Goal: Task Accomplishment & Management: Use online tool/utility

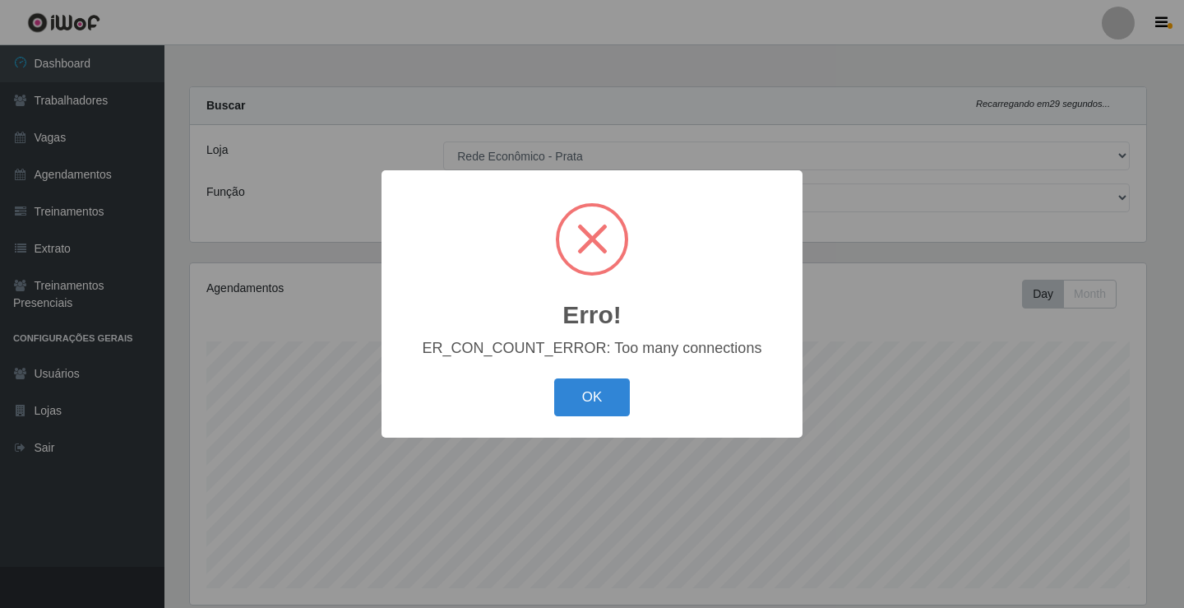
select select "192"
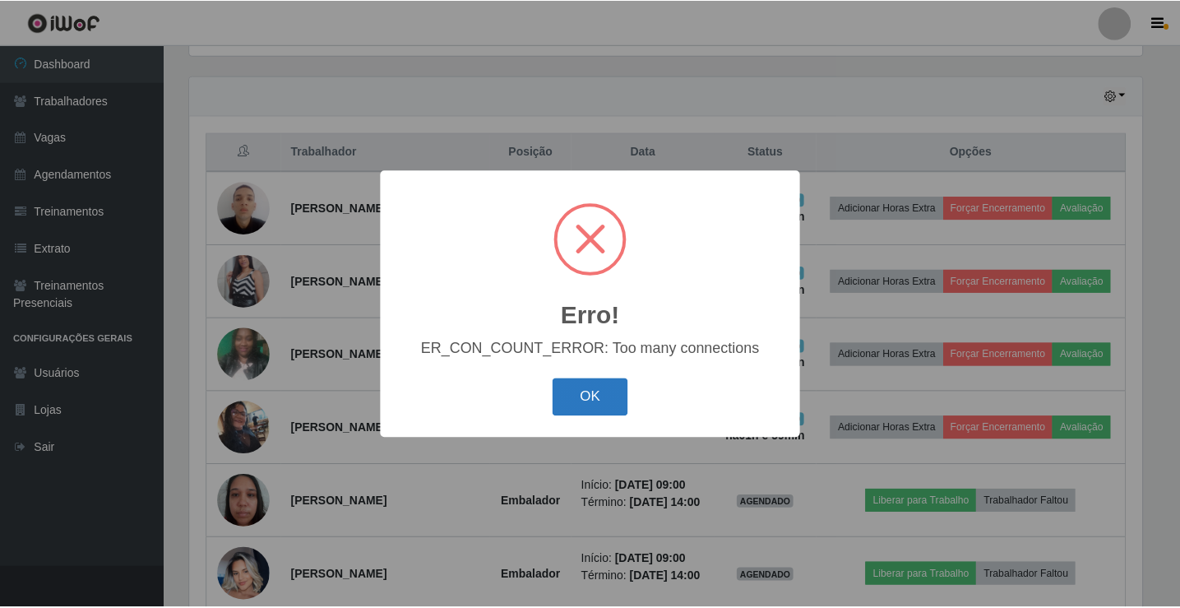
scroll to position [341, 956]
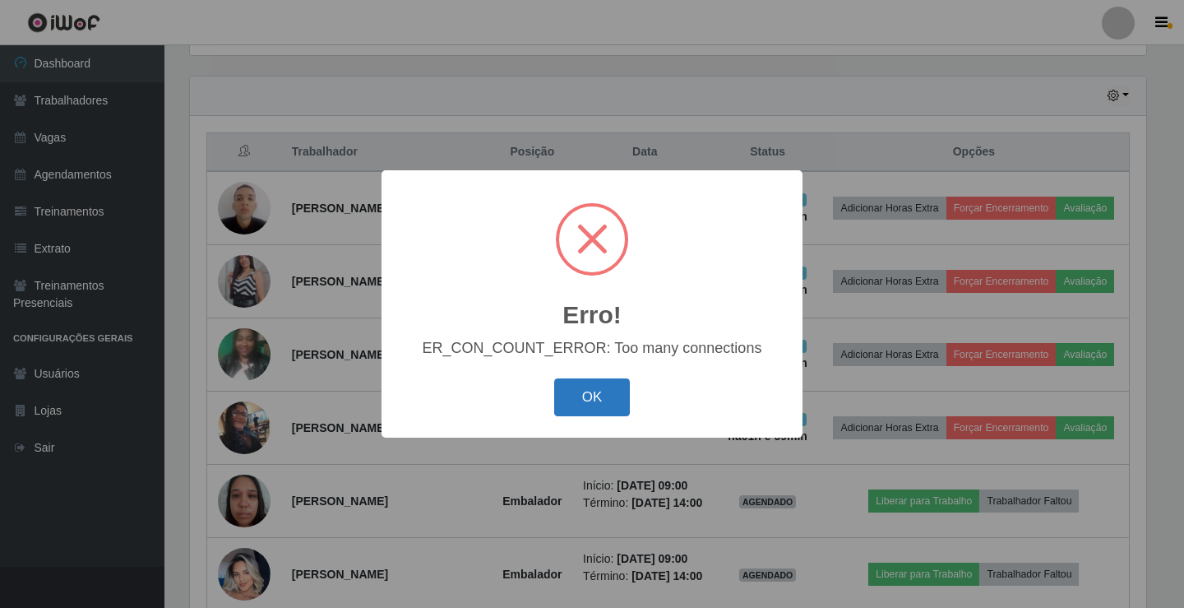
click at [615, 400] on button "OK" at bounding box center [592, 397] width 76 height 39
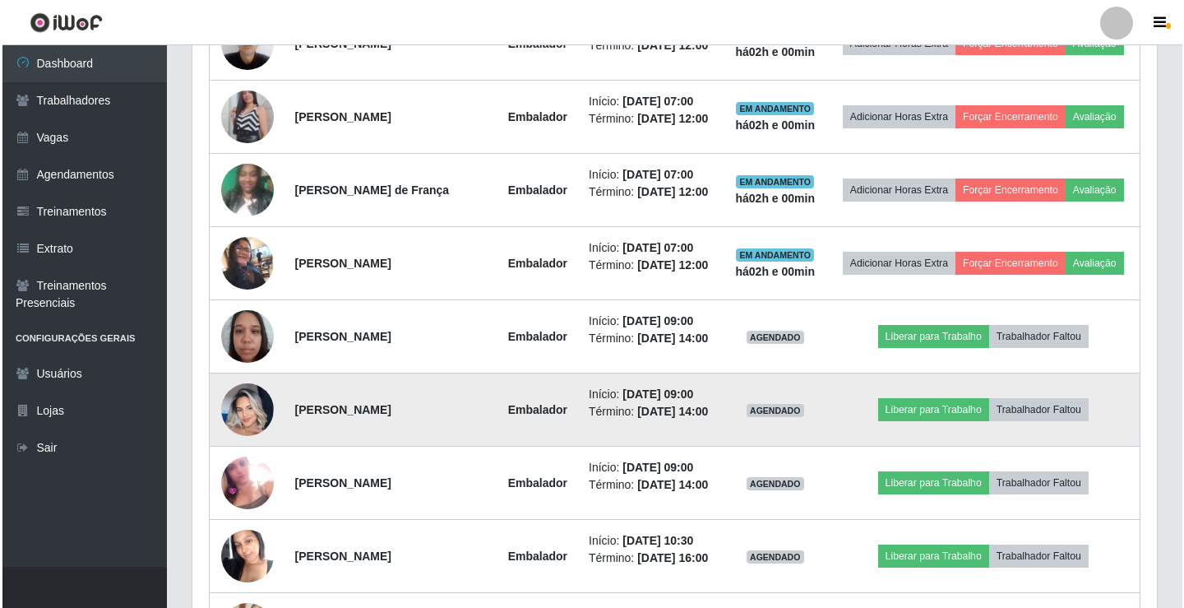
scroll to position [796, 0]
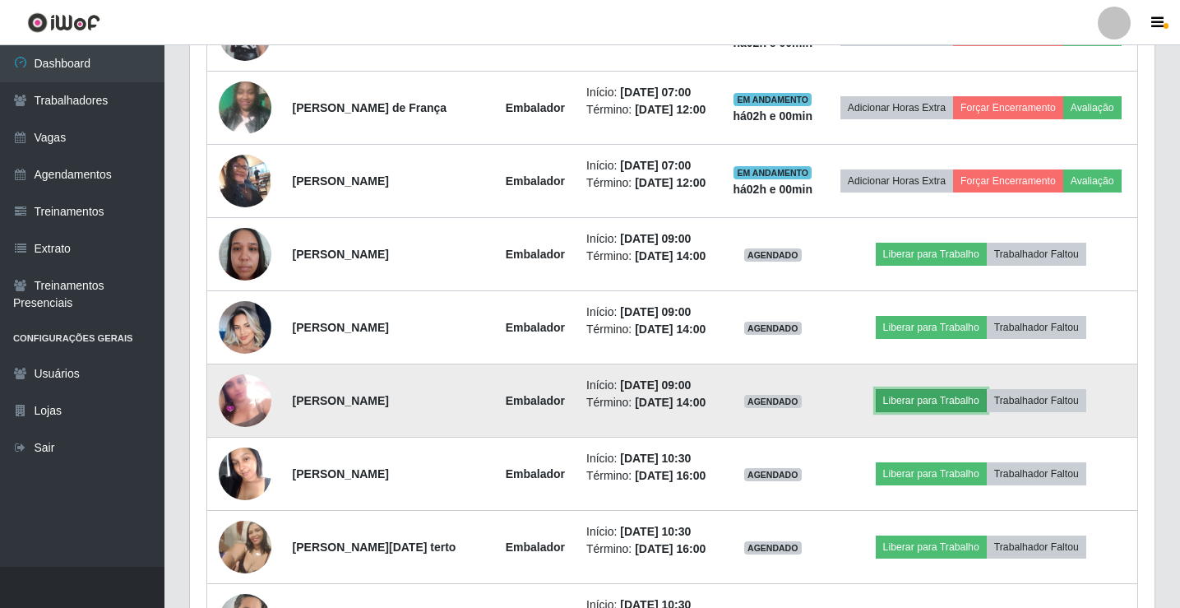
click at [936, 397] on button "Liberar para Trabalho" at bounding box center [931, 400] width 111 height 23
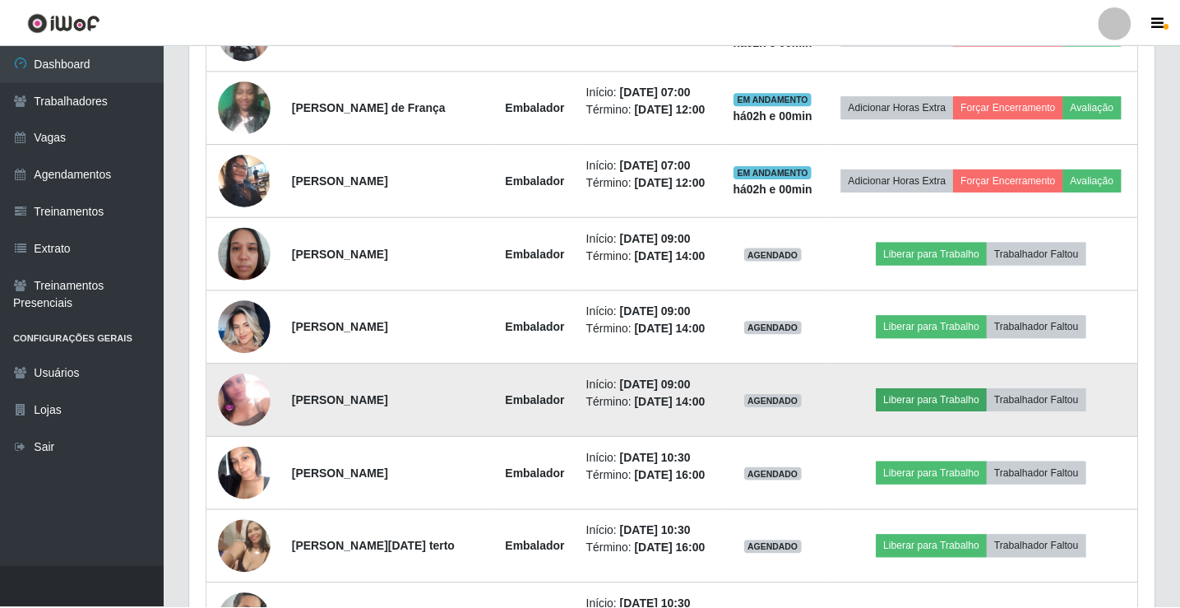
scroll to position [341, 956]
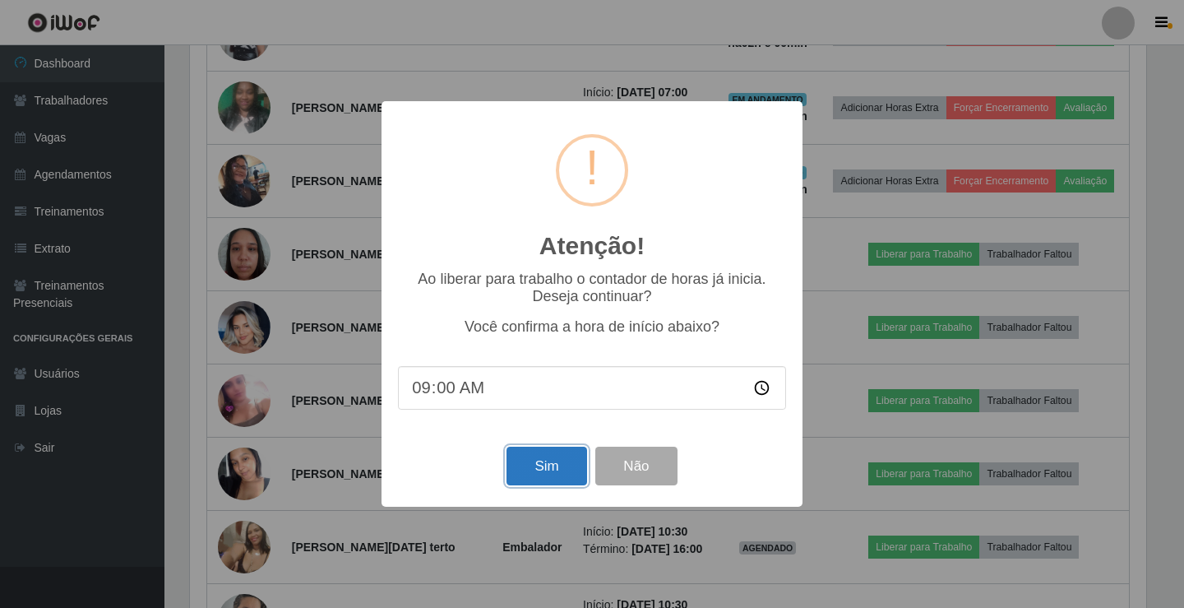
click at [538, 475] on button "Sim" at bounding box center [546, 465] width 80 height 39
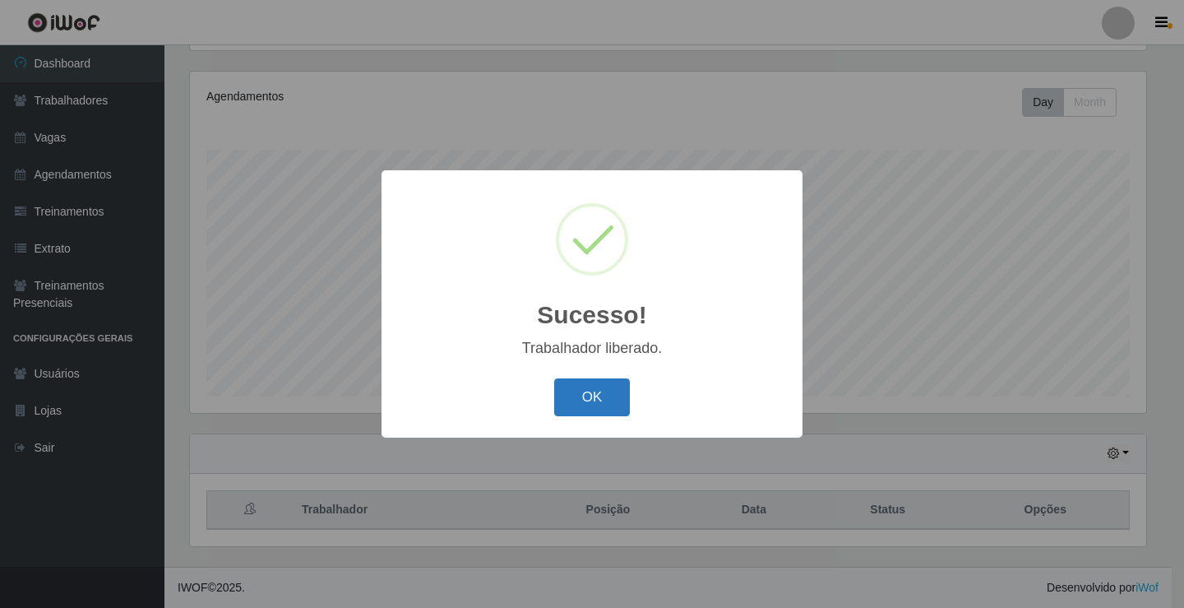
click at [598, 394] on button "OK" at bounding box center [592, 397] width 76 height 39
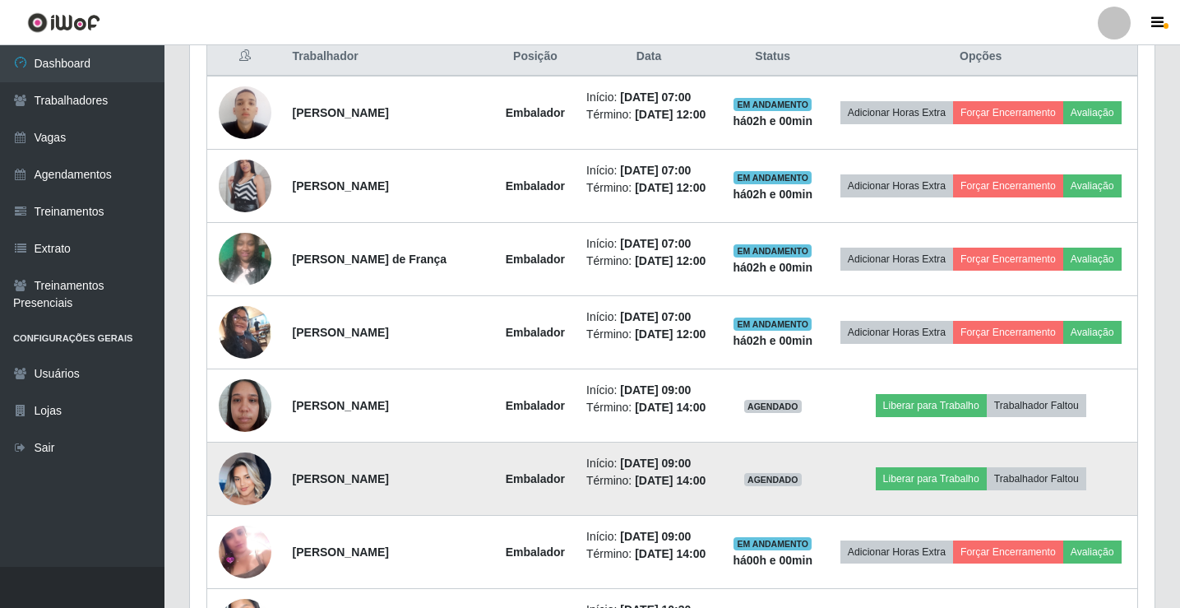
scroll to position [685, 0]
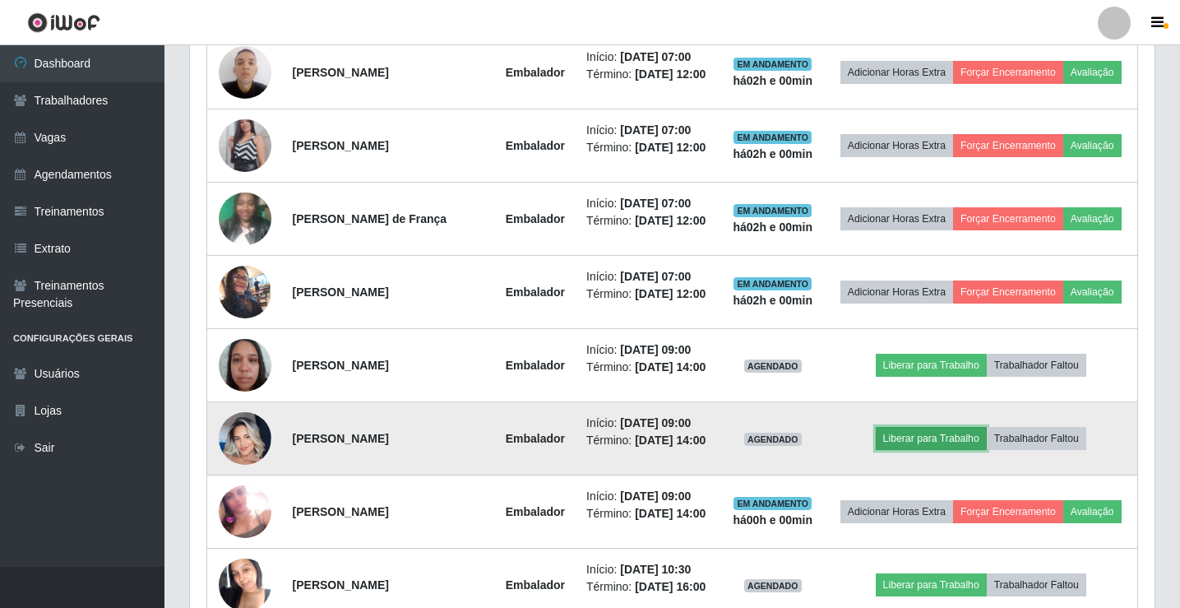
click at [959, 435] on button "Liberar para Trabalho" at bounding box center [931, 438] width 111 height 23
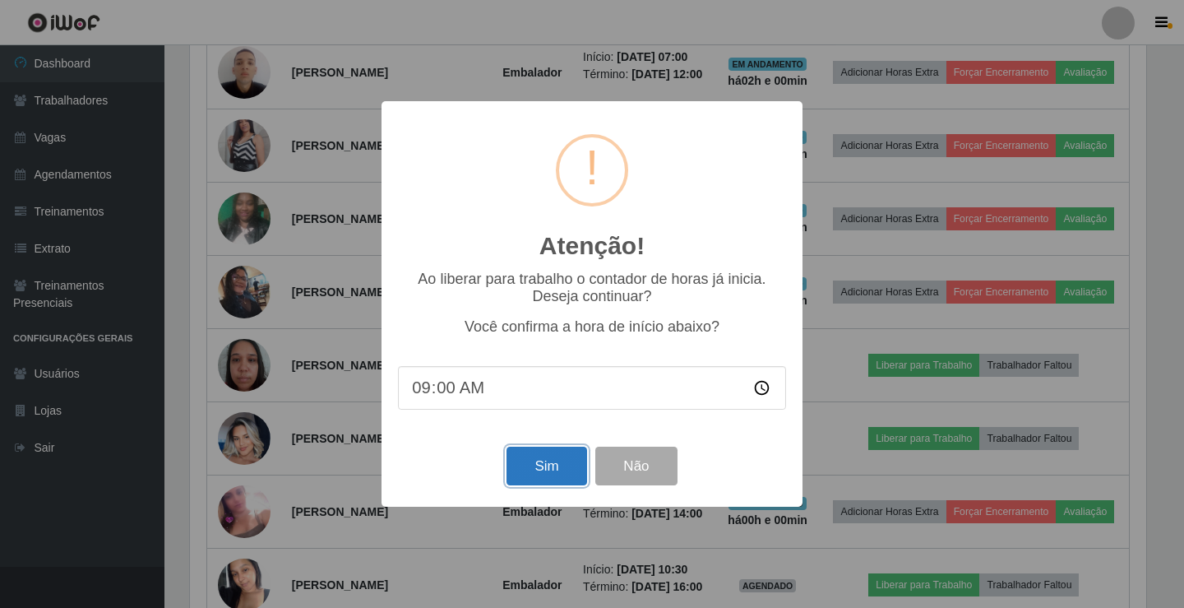
click at [538, 474] on button "Sim" at bounding box center [546, 465] width 80 height 39
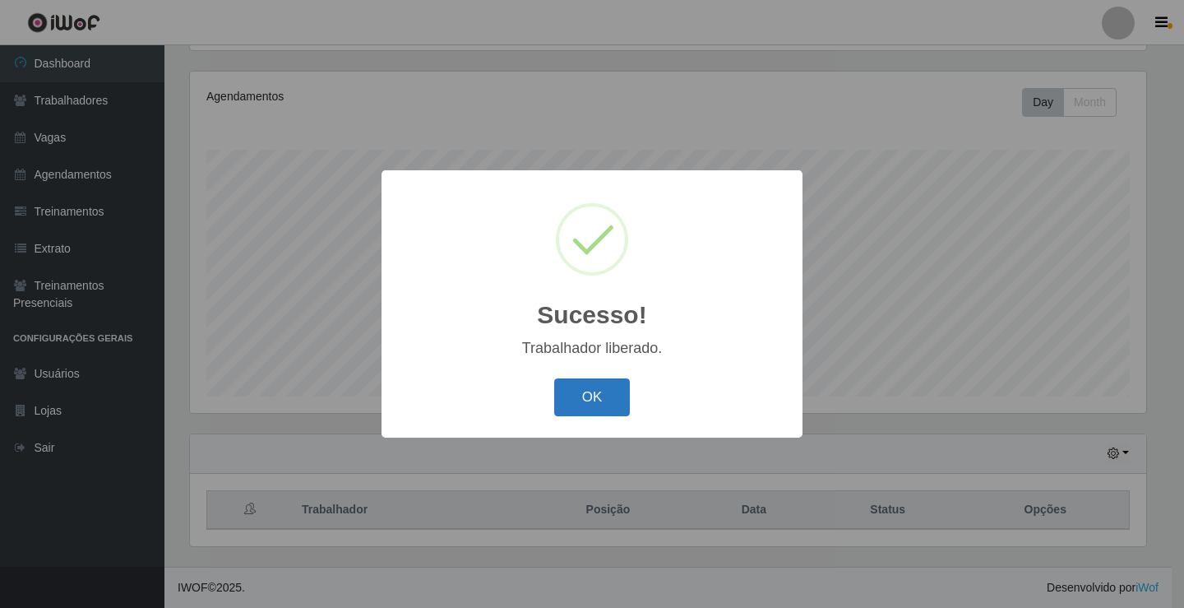
click at [583, 386] on button "OK" at bounding box center [592, 397] width 76 height 39
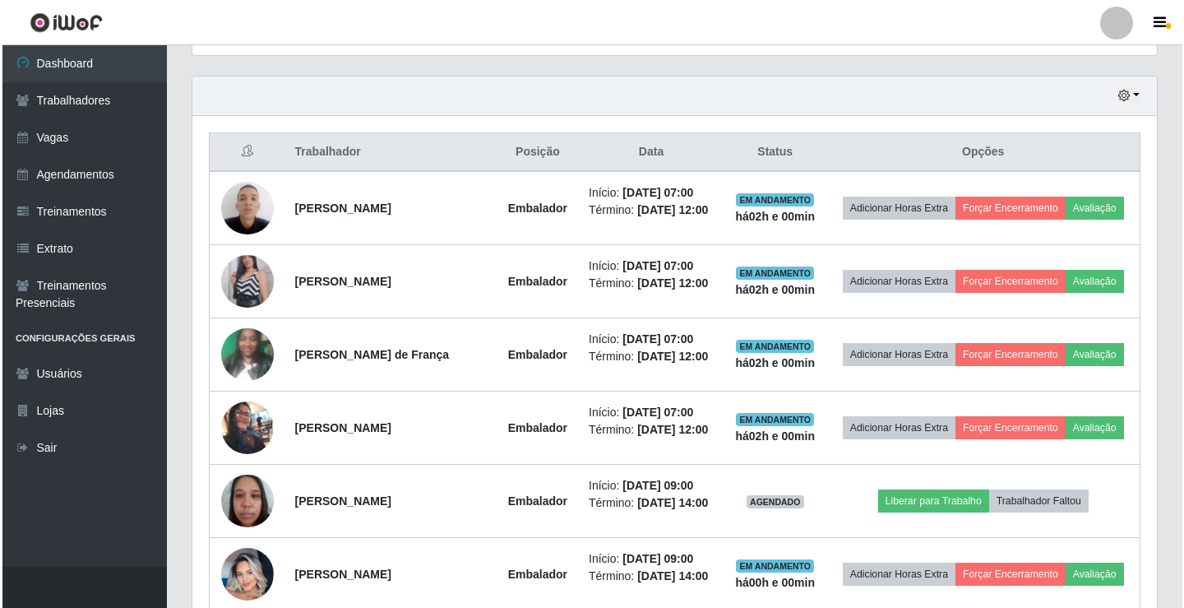
scroll to position [603, 0]
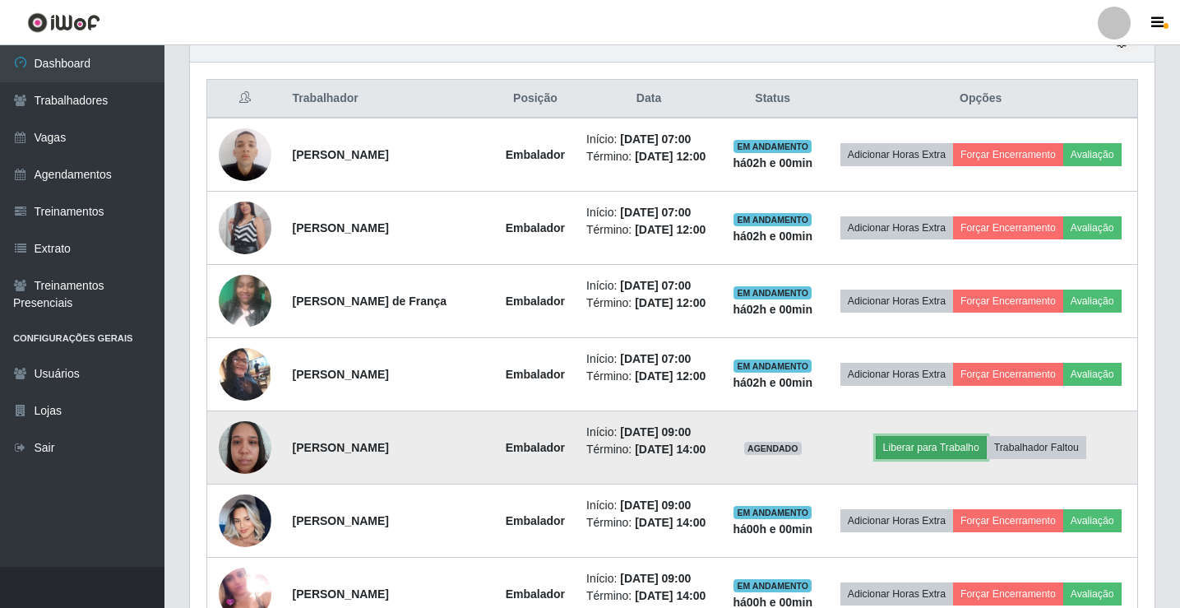
click at [941, 448] on button "Liberar para Trabalho" at bounding box center [931, 447] width 111 height 23
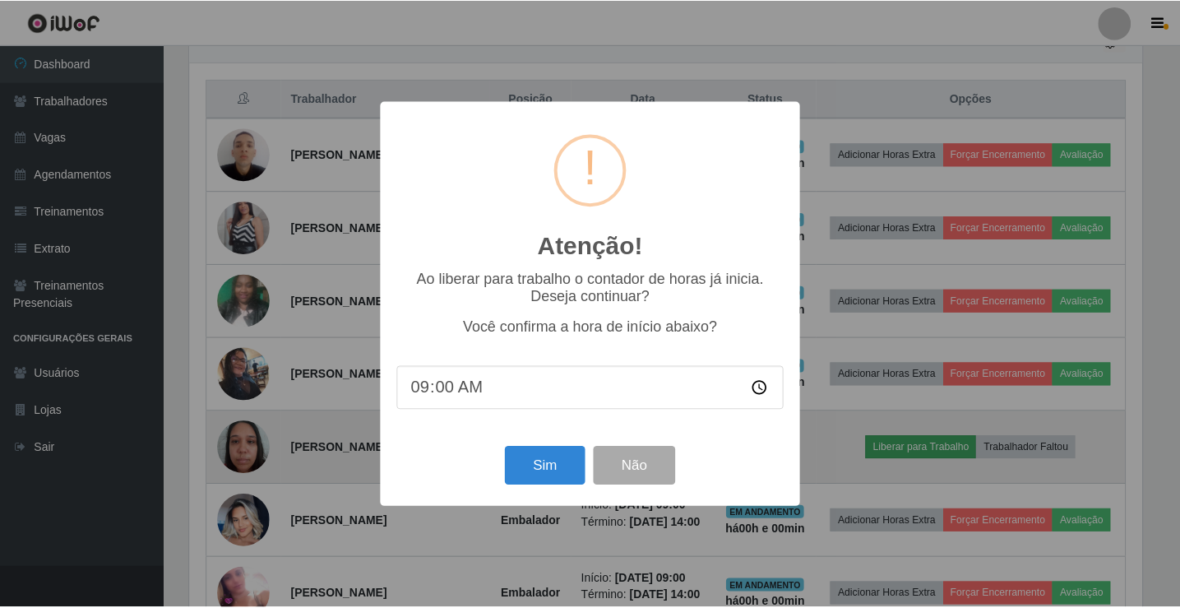
scroll to position [341, 956]
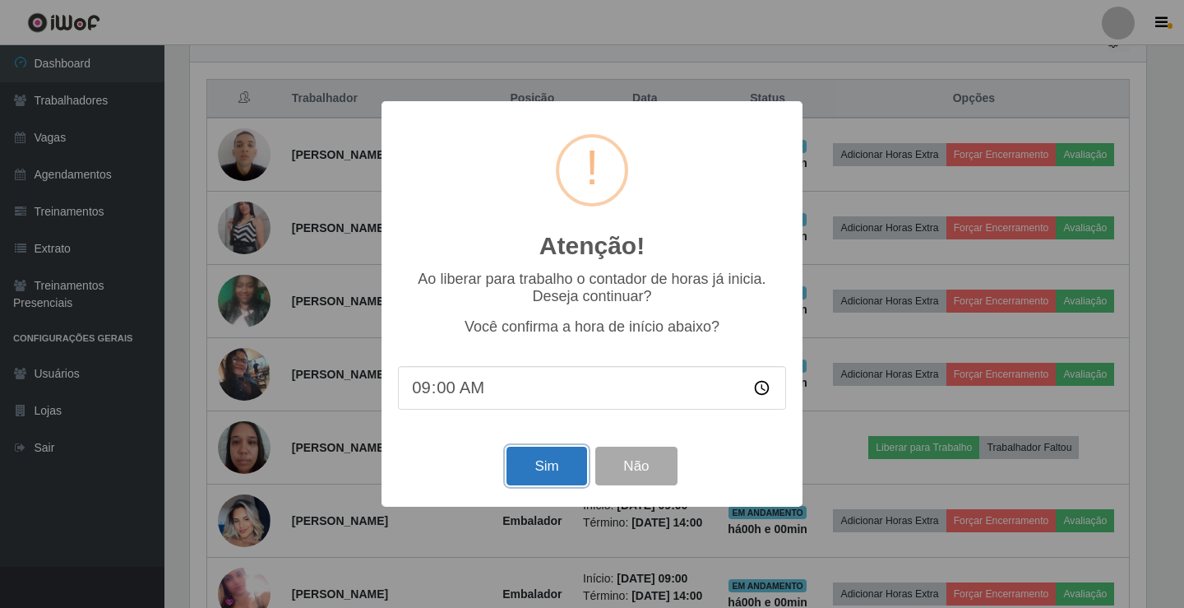
click at [550, 470] on button "Sim" at bounding box center [546, 465] width 80 height 39
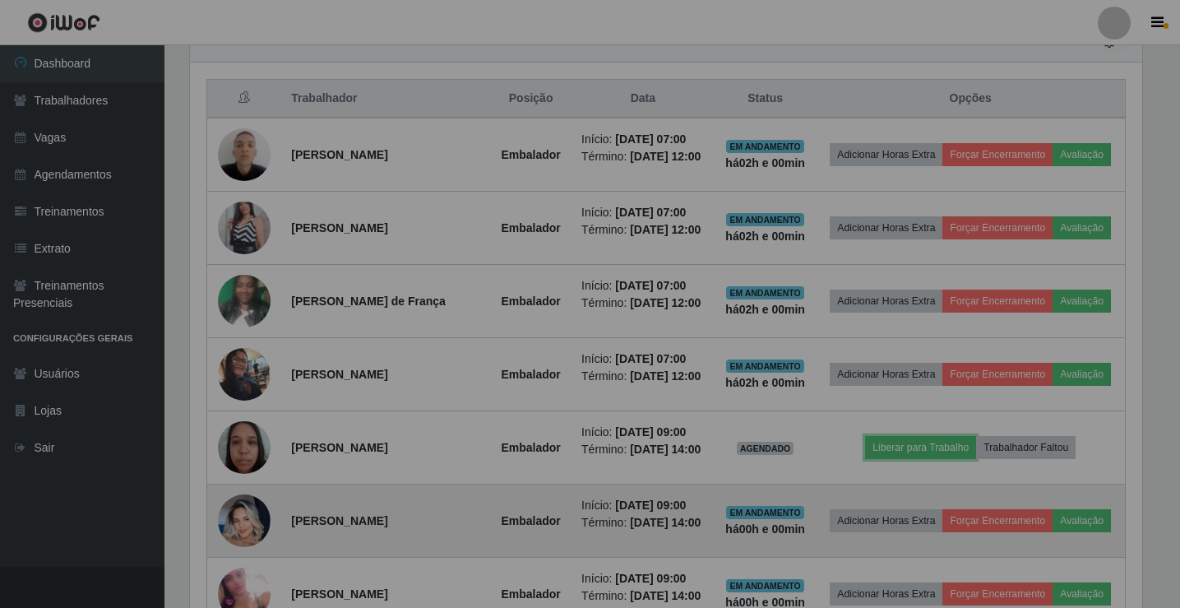
scroll to position [0, 0]
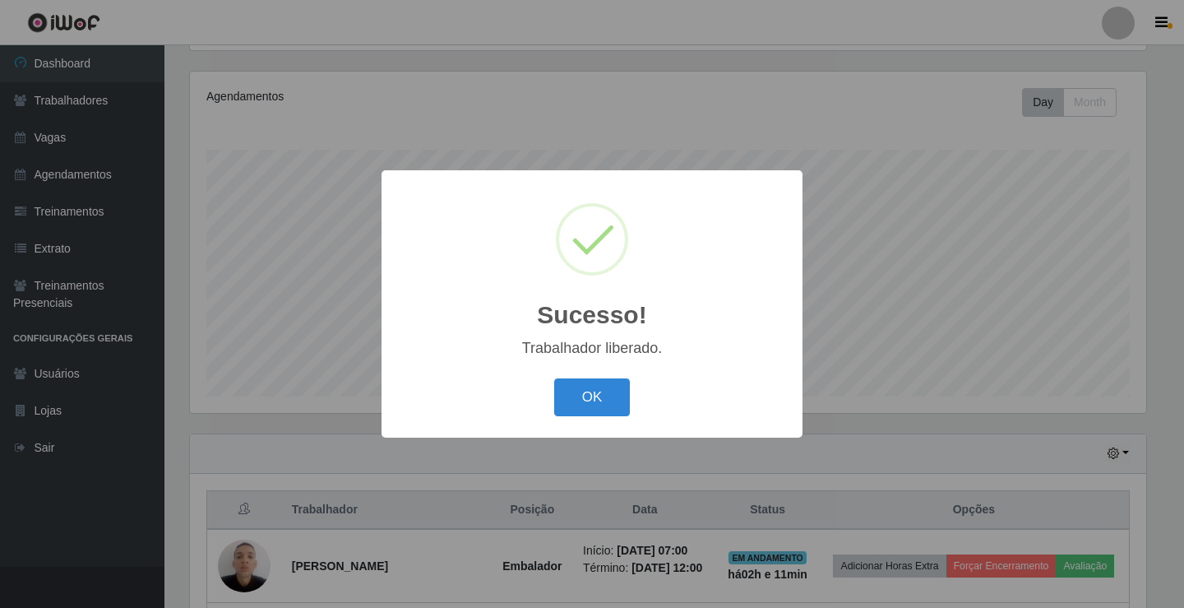
click at [554, 378] on button "OK" at bounding box center [592, 397] width 76 height 39
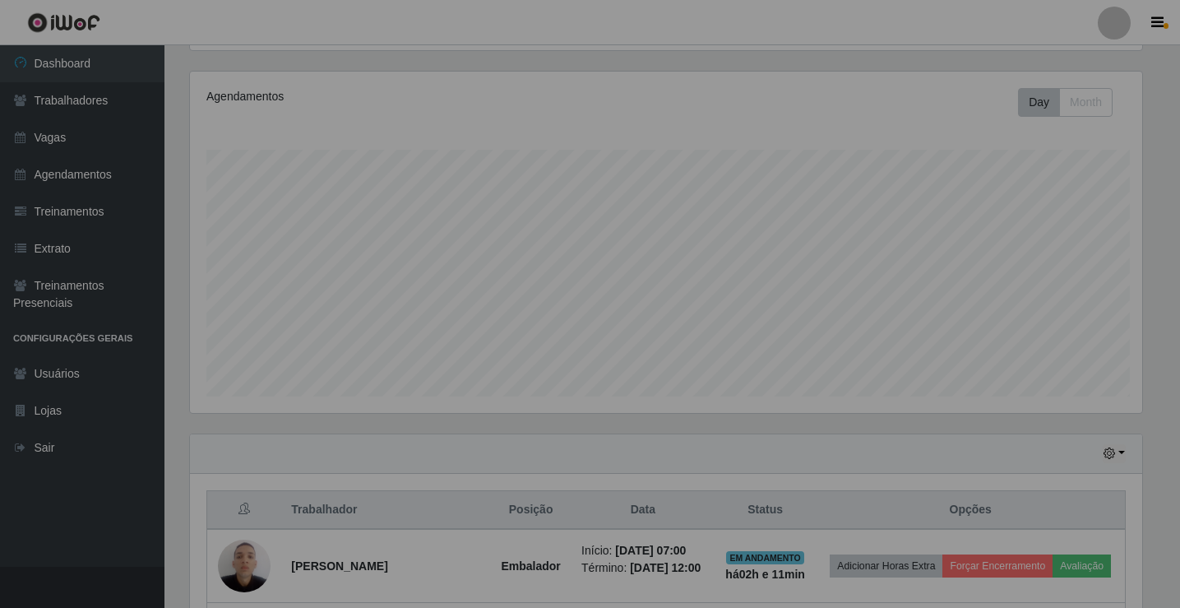
scroll to position [341, 964]
